Goal: Task Accomplishment & Management: Use online tool/utility

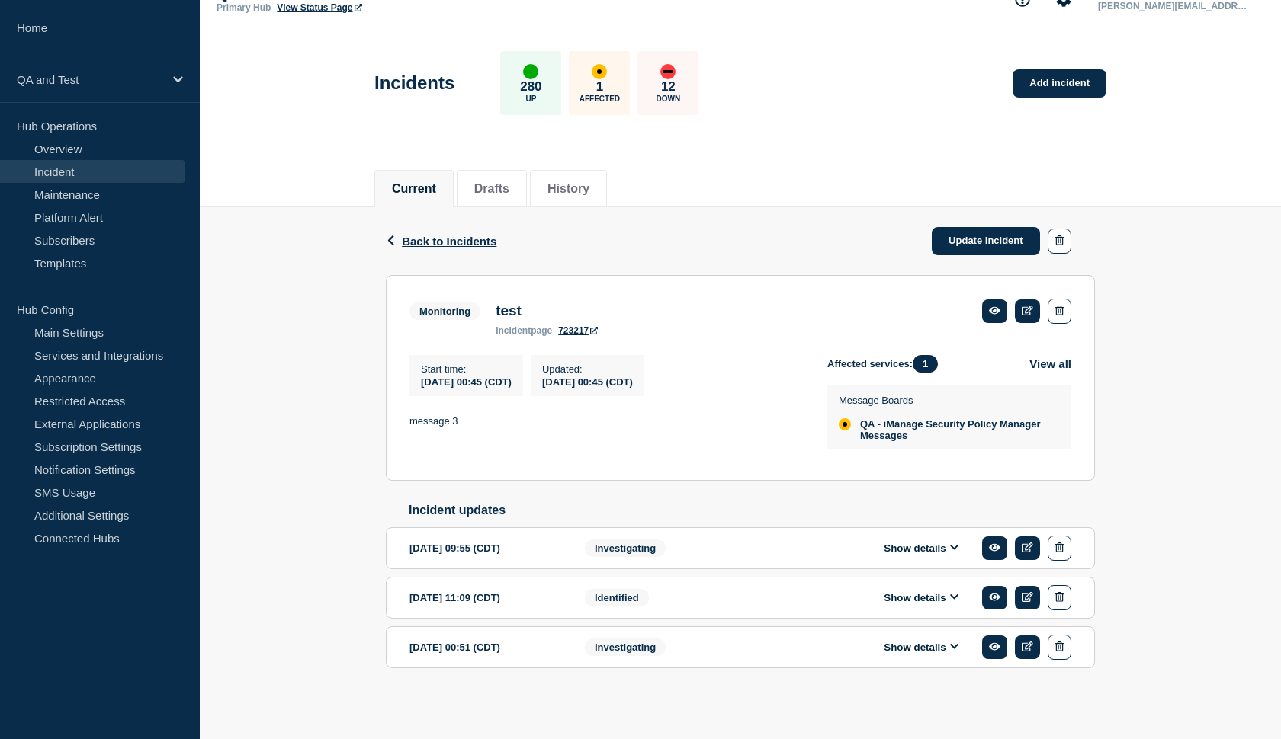
scroll to position [55, 0]
click at [422, 235] on span "Back to Incidents" at bounding box center [449, 241] width 95 height 13
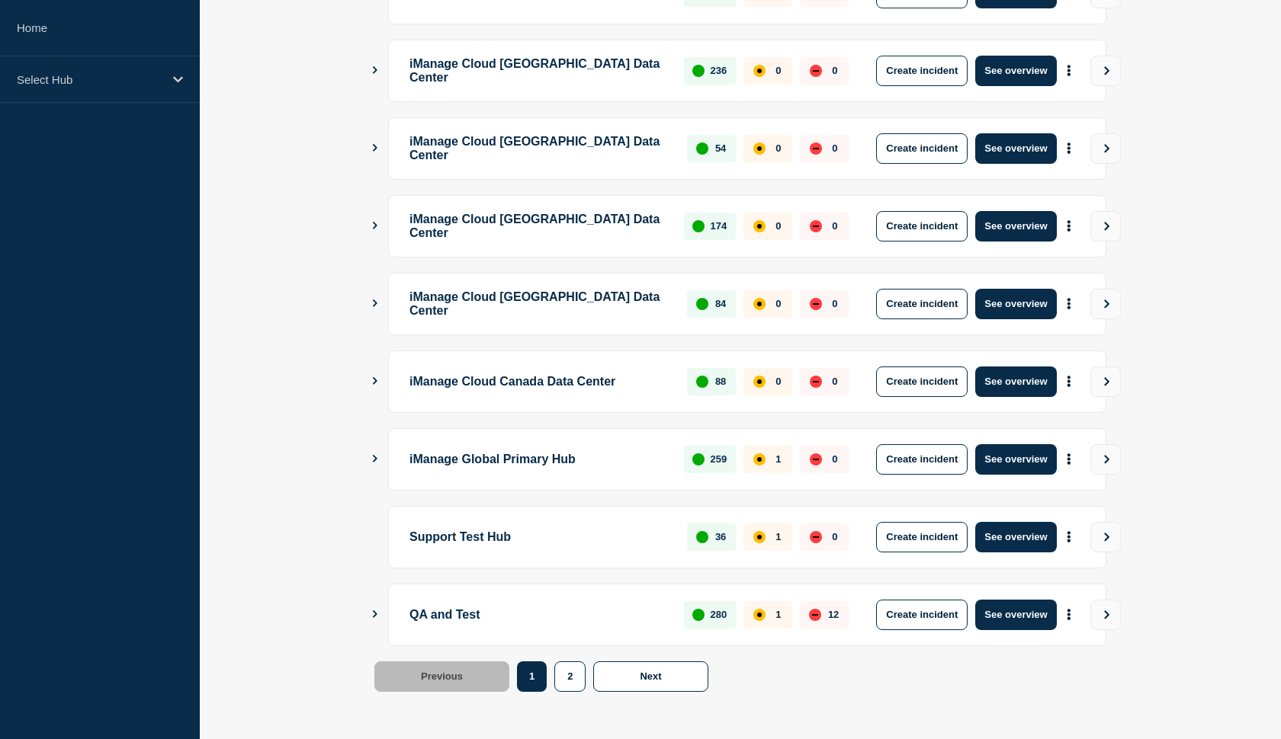
scroll to position [342, 0]
click at [1020, 616] on button "See overview" at bounding box center [1015, 615] width 81 height 30
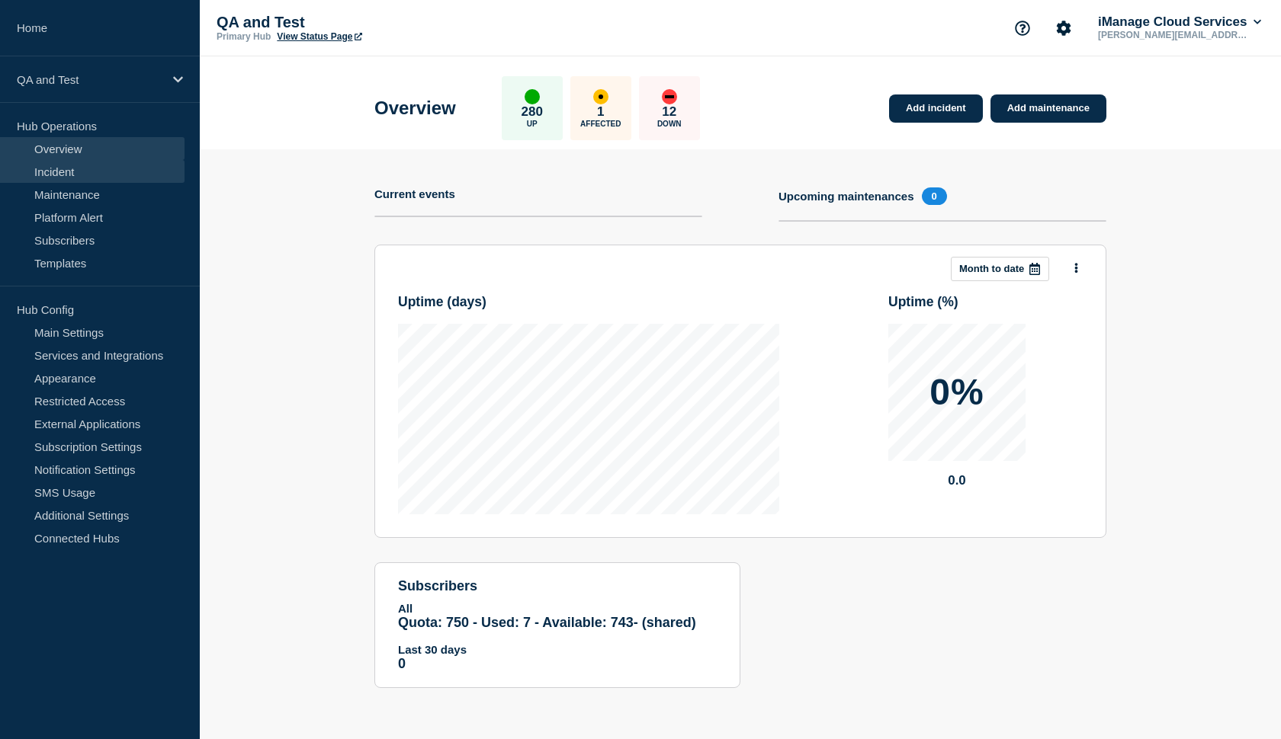
click at [114, 177] on link "Incident" at bounding box center [92, 171] width 184 height 23
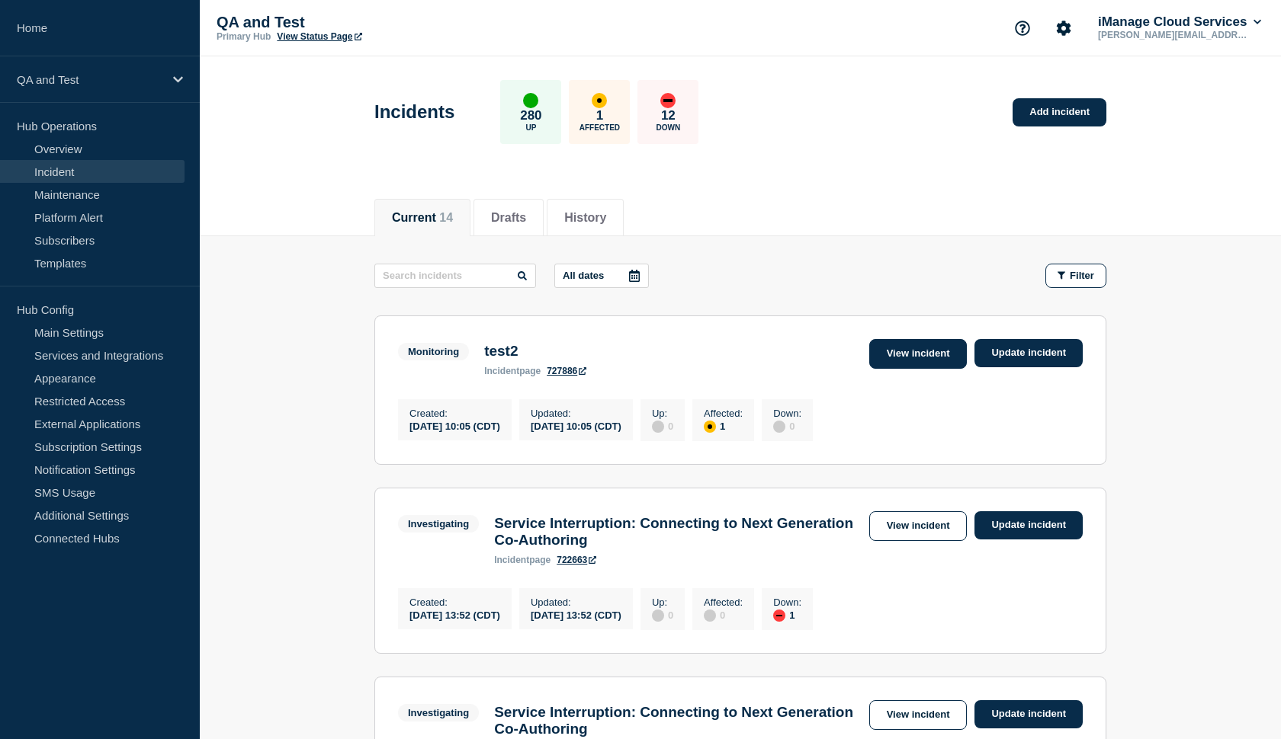
click at [934, 354] on link "View incident" at bounding box center [918, 354] width 98 height 30
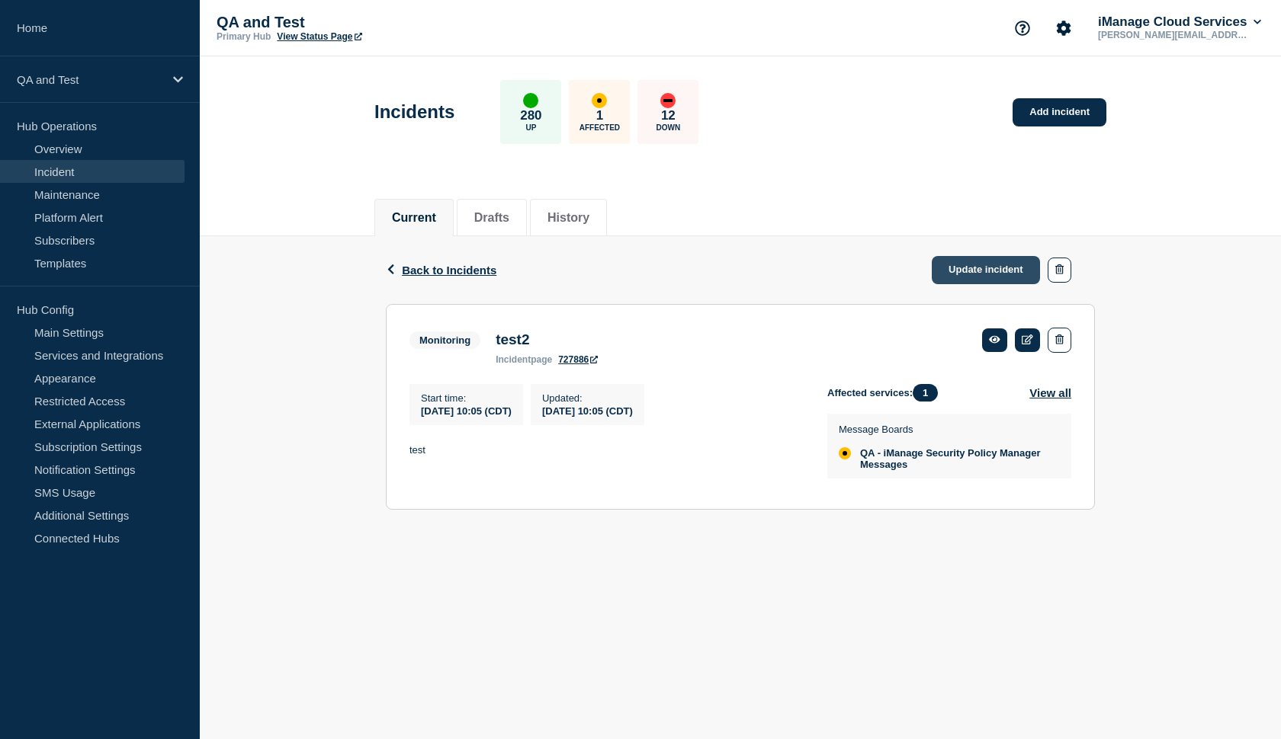
click at [977, 278] on link "Update incident" at bounding box center [986, 270] width 108 height 28
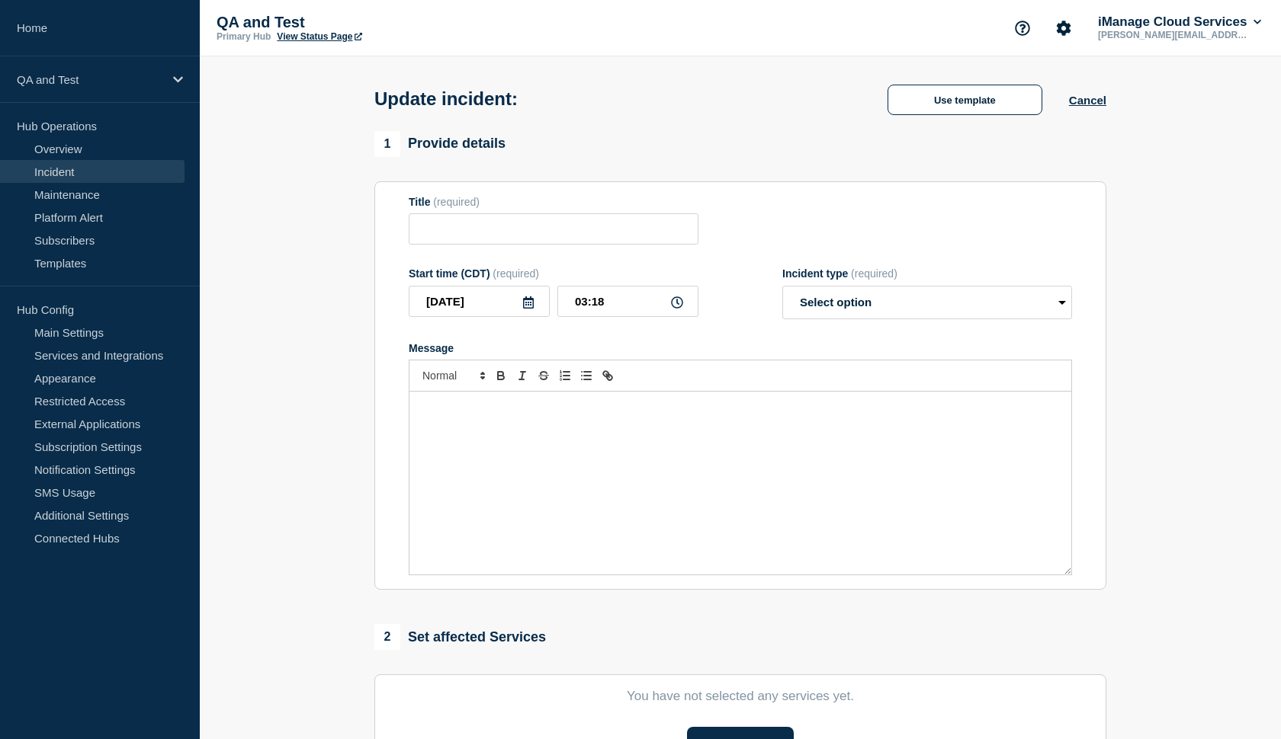
type input "test2"
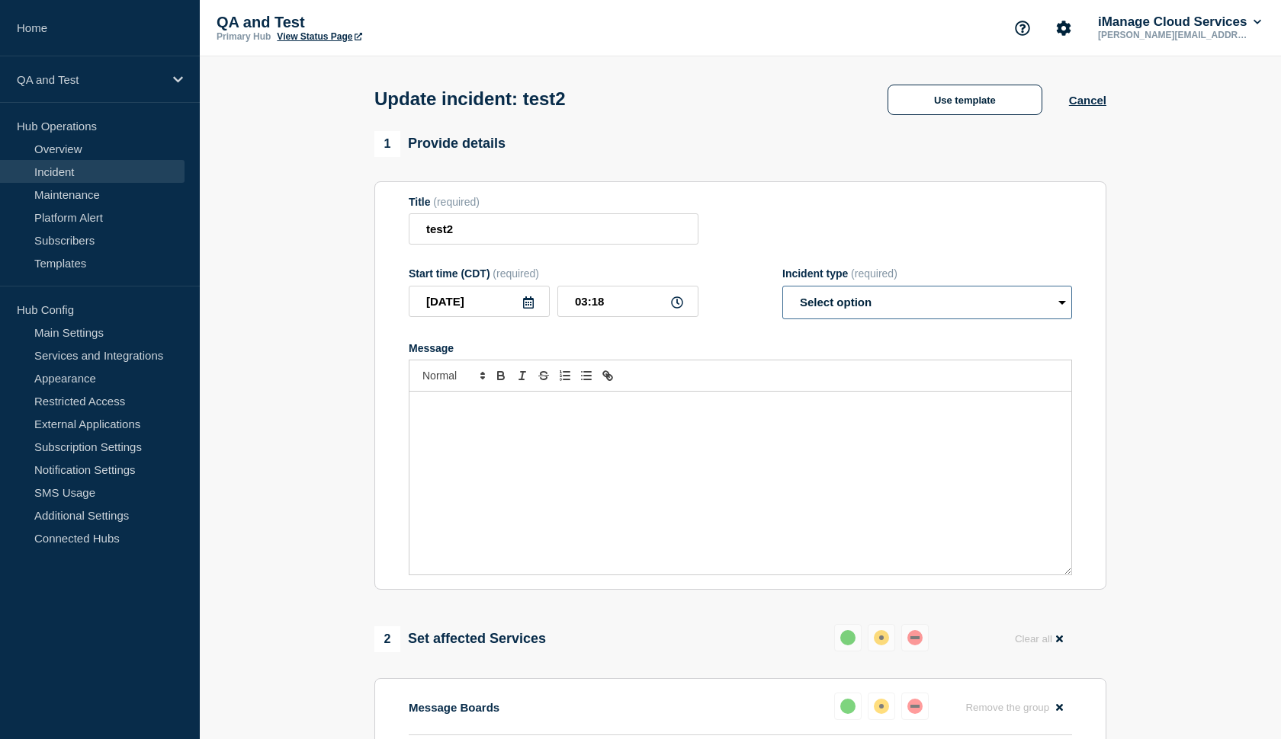
select select "resolved"
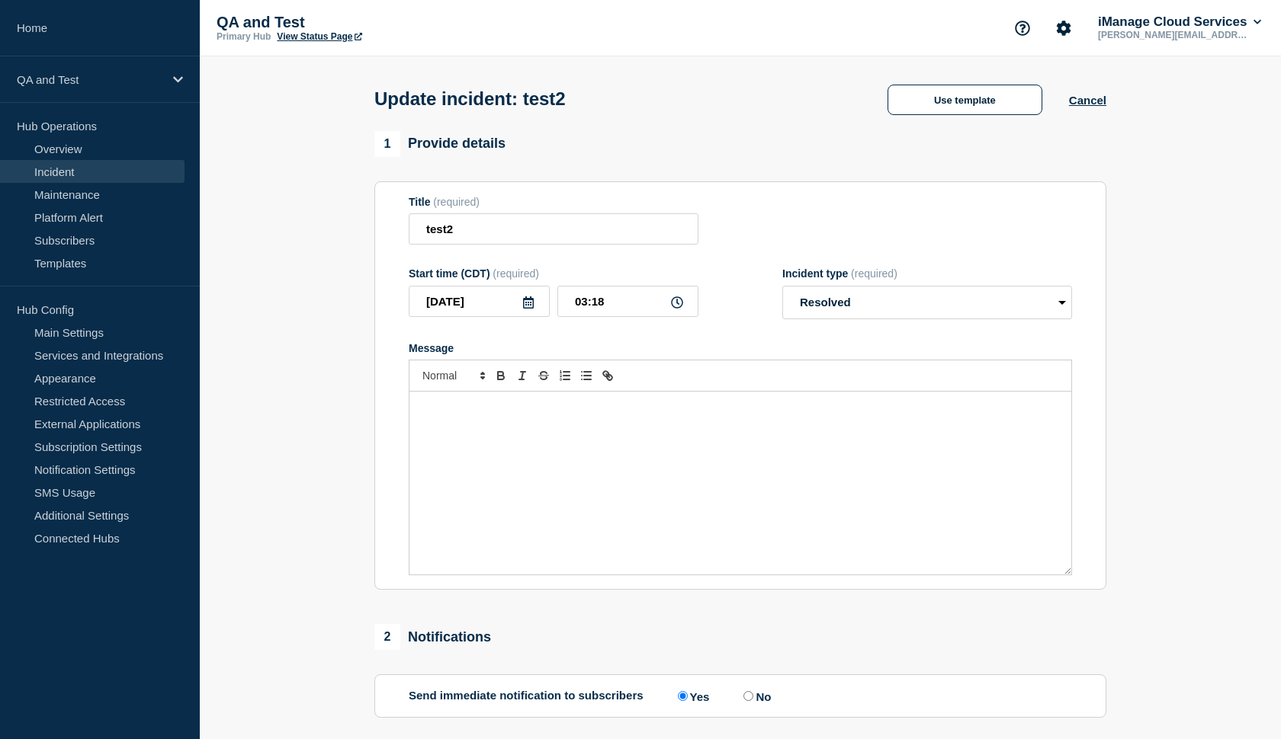
click at [690, 415] on p "Message" at bounding box center [740, 408] width 639 height 14
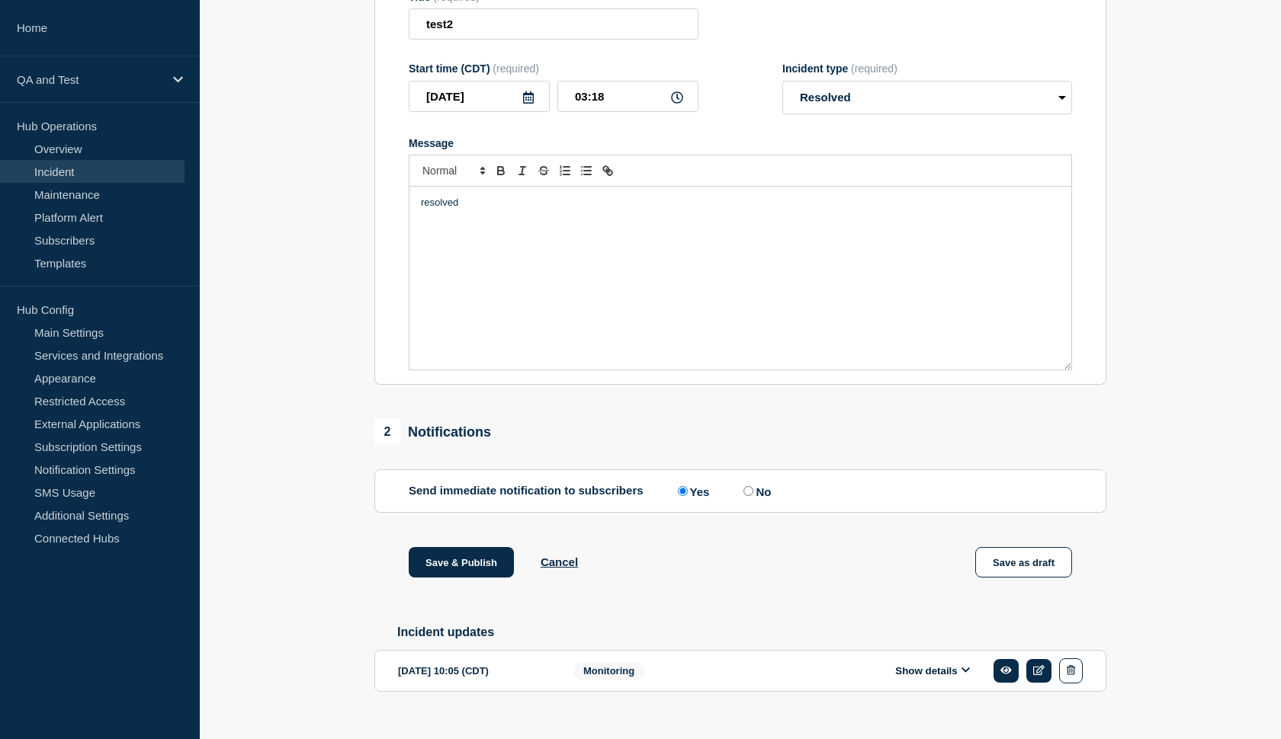
scroll to position [215, 0]
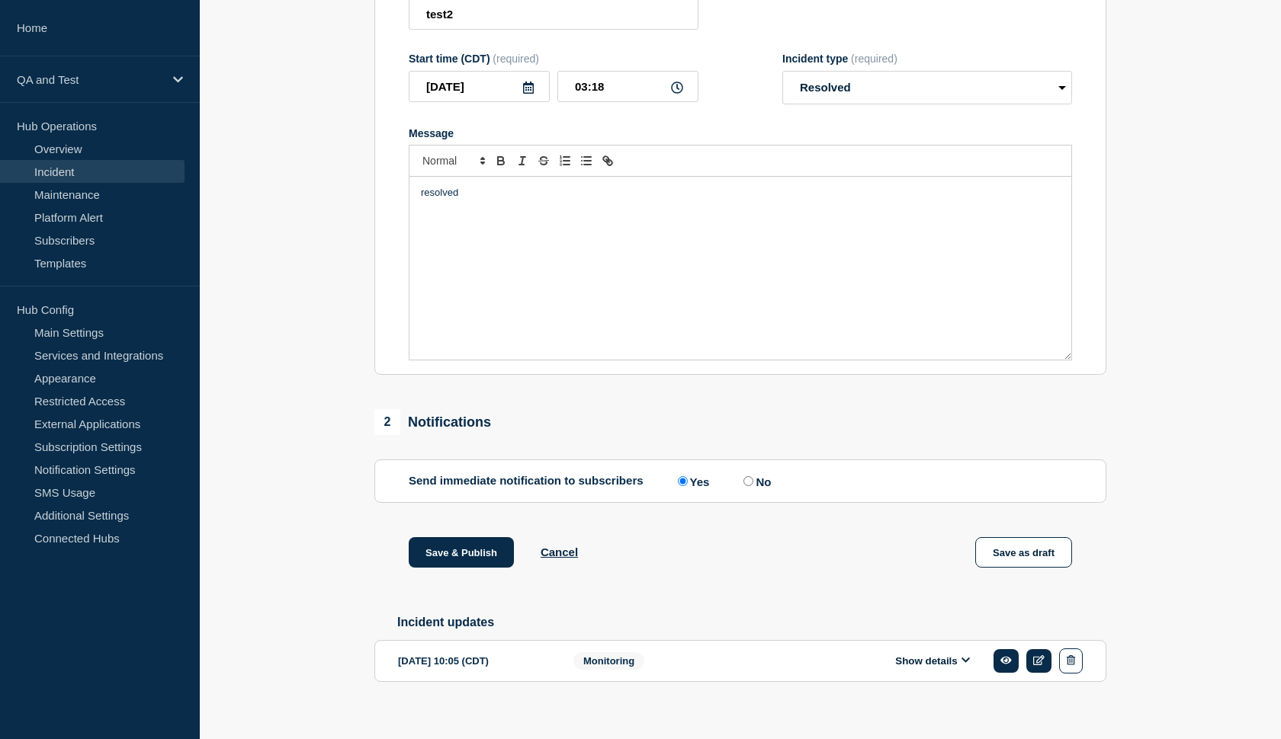
click at [743, 486] on input "No" at bounding box center [748, 481] width 10 height 10
radio input "true"
radio input "false"
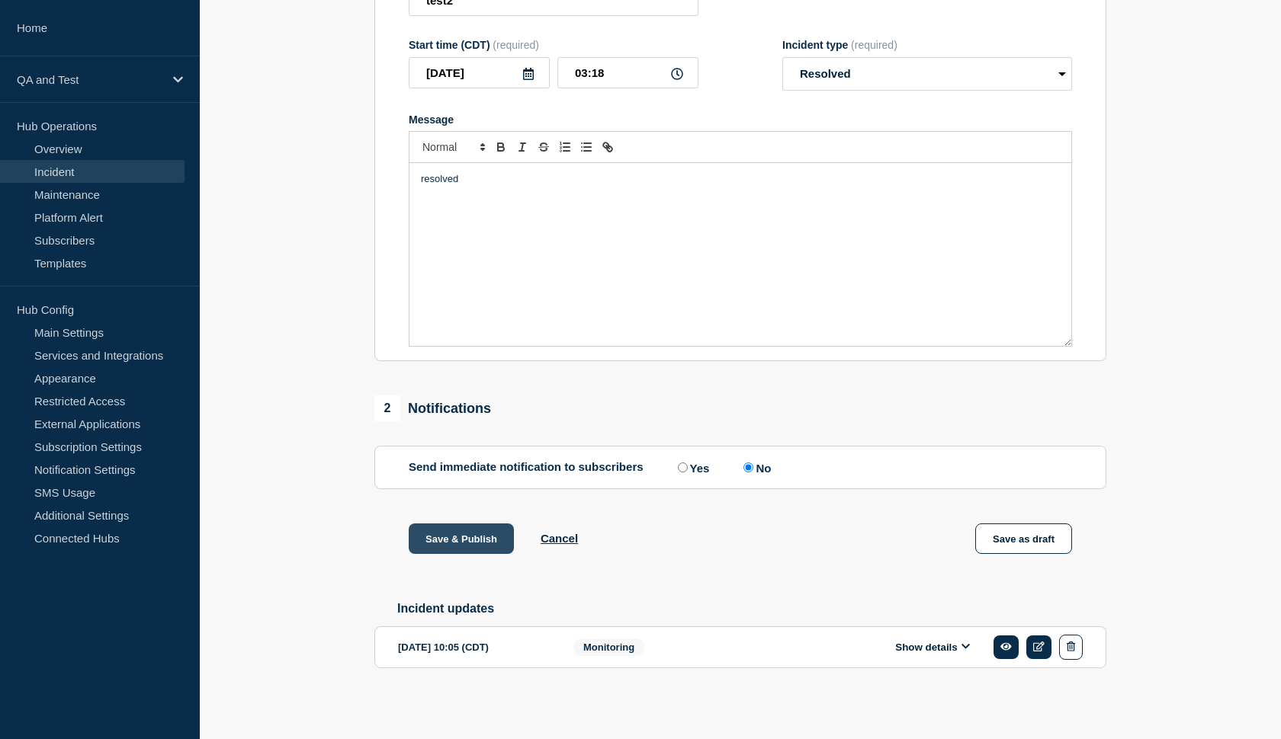
scroll to position [248, 0]
click at [455, 545] on button "Save & Publish" at bounding box center [461, 539] width 105 height 30
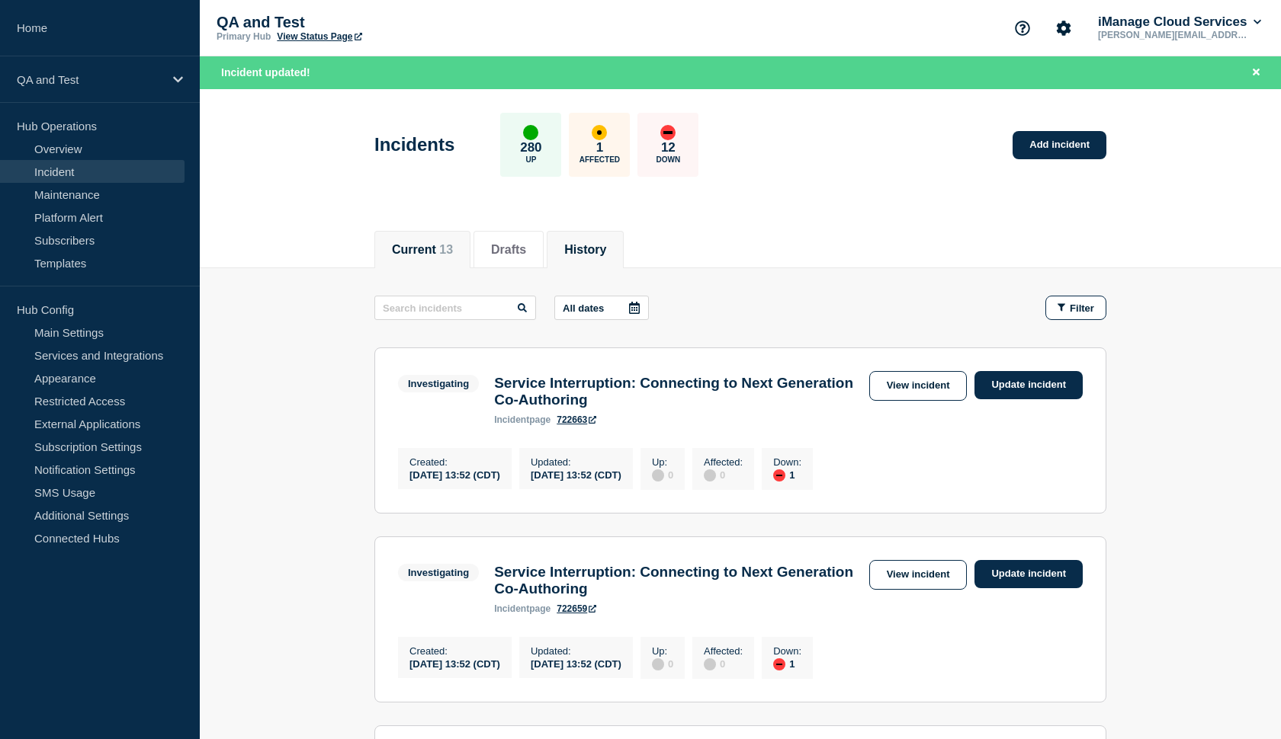
click at [582, 243] on button "History" at bounding box center [585, 250] width 42 height 14
